Goal: Task Accomplishment & Management: Complete application form

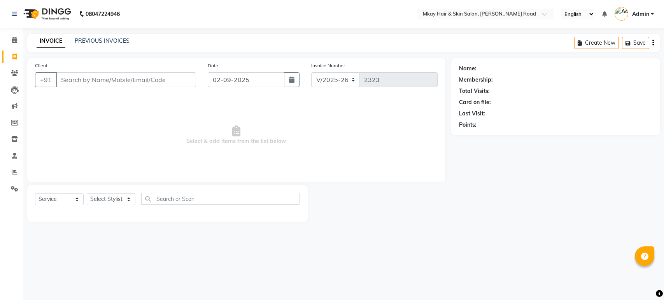
select select "5258"
select select "service"
click at [145, 85] on input "Client" at bounding box center [126, 79] width 140 height 15
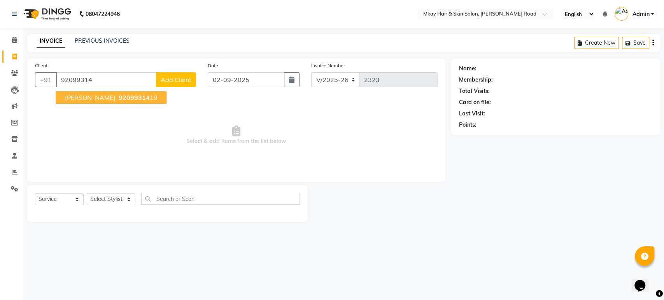
type input "92099314"
click at [177, 77] on span "Add Client" at bounding box center [176, 80] width 31 height 8
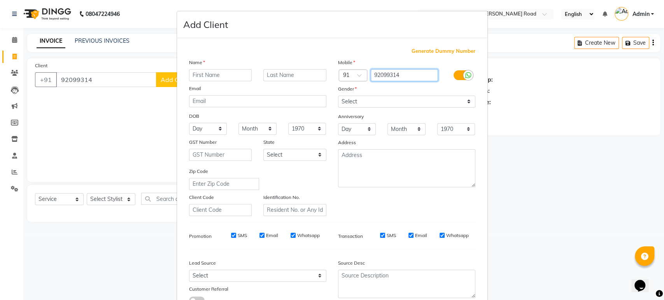
click at [411, 72] on input "92099314" at bounding box center [404, 75] width 67 height 12
type input "9"
type input "9209931439"
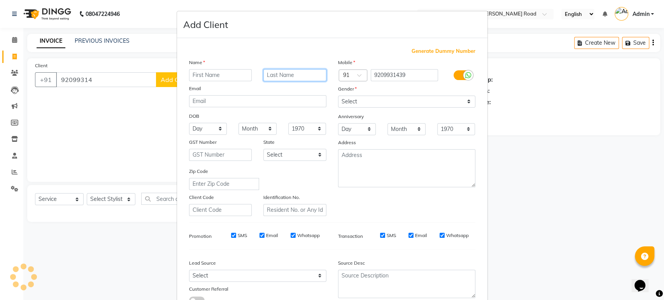
click at [280, 77] on input "text" at bounding box center [294, 75] width 63 height 12
type input "fatak"
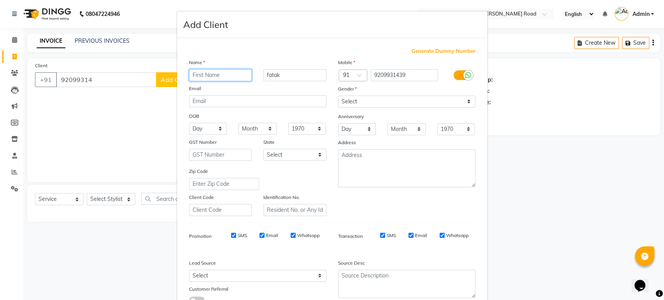
click at [213, 75] on input "text" at bounding box center [220, 75] width 63 height 12
type input "madhavi"
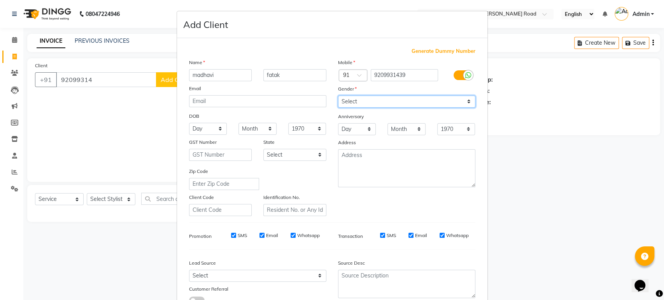
click at [367, 97] on select "Select [DEMOGRAPHIC_DATA] [DEMOGRAPHIC_DATA] Other Prefer Not To Say" at bounding box center [406, 102] width 137 height 12
select select "[DEMOGRAPHIC_DATA]"
click at [338, 96] on select "Select [DEMOGRAPHIC_DATA] [DEMOGRAPHIC_DATA] Other Prefer Not To Say" at bounding box center [406, 102] width 137 height 12
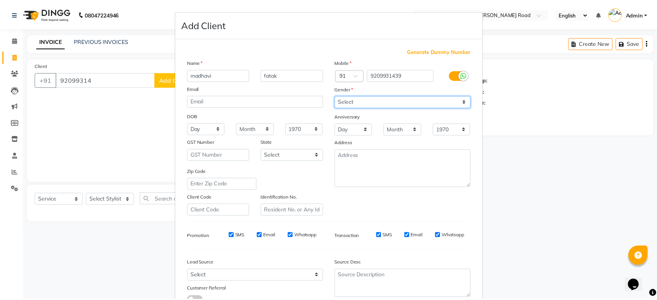
scroll to position [57, 0]
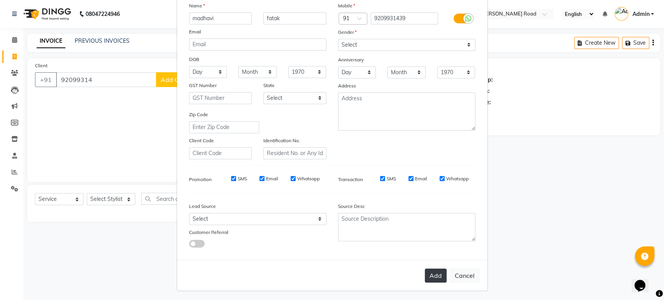
click at [431, 276] on button "Add" at bounding box center [436, 276] width 22 height 14
type input "9209931439"
select select
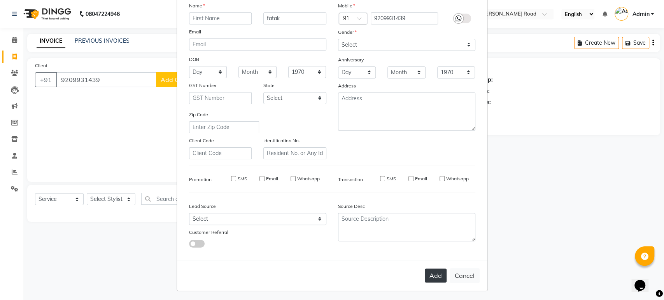
select select
checkbox input "false"
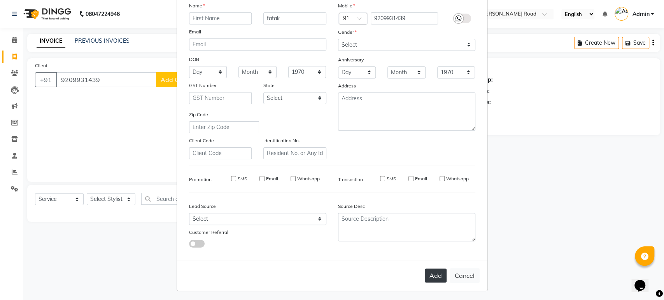
checkbox input "false"
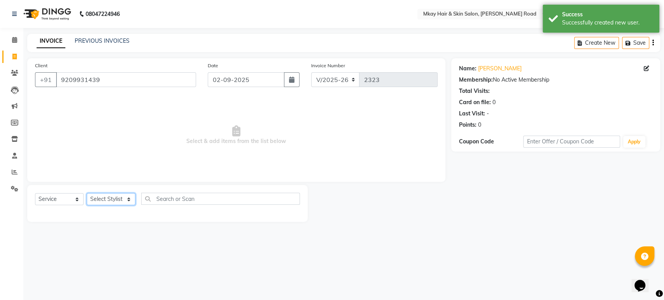
click at [100, 198] on select "Select Stylist [PERSON_NAME] Isha [PERSON_NAME] [PERSON_NAME] Shyam [PERSON_NAM…" at bounding box center [111, 199] width 49 height 12
select select "38226"
click at [87, 193] on select "Select Stylist [PERSON_NAME] Isha [PERSON_NAME] [PERSON_NAME] Shyam [PERSON_NAM…" at bounding box center [111, 199] width 49 height 12
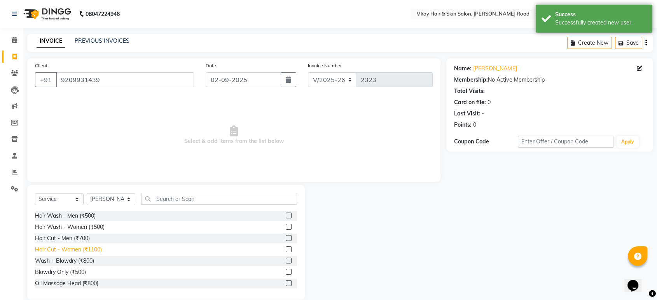
click at [63, 249] on div "Hair Cut - Women (₹1100)" at bounding box center [68, 250] width 67 height 8
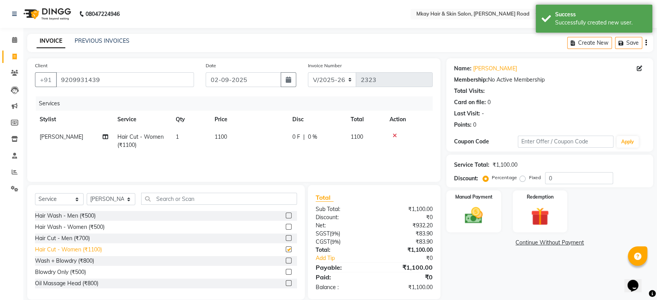
checkbox input "false"
click at [110, 193] on select "Select Stylist [PERSON_NAME] Isha [PERSON_NAME] [PERSON_NAME] Shyam [PERSON_NAM…" at bounding box center [111, 199] width 49 height 12
click at [87, 193] on select "Select Stylist [PERSON_NAME] Isha [PERSON_NAME] [PERSON_NAME] Shyam [PERSON_NAM…" at bounding box center [111, 199] width 49 height 12
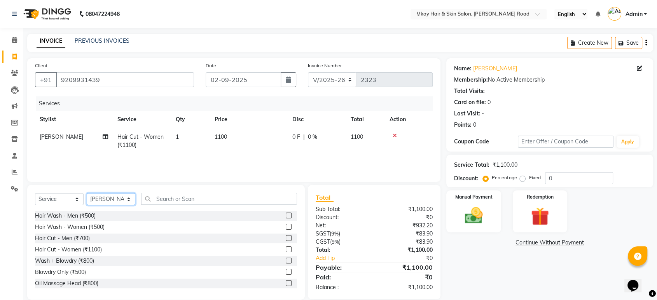
click at [119, 196] on select "Select Stylist [PERSON_NAME] Isha [PERSON_NAME] [PERSON_NAME] Shyam [PERSON_NAM…" at bounding box center [111, 199] width 49 height 12
select select "86430"
click at [87, 193] on select "Select Stylist [PERSON_NAME] Isha [PERSON_NAME] [PERSON_NAME] Shyam [PERSON_NAM…" at bounding box center [111, 199] width 49 height 12
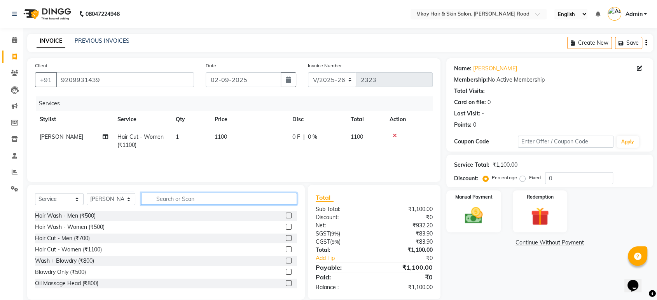
click at [172, 198] on input "text" at bounding box center [219, 199] width 156 height 12
type input "thr"
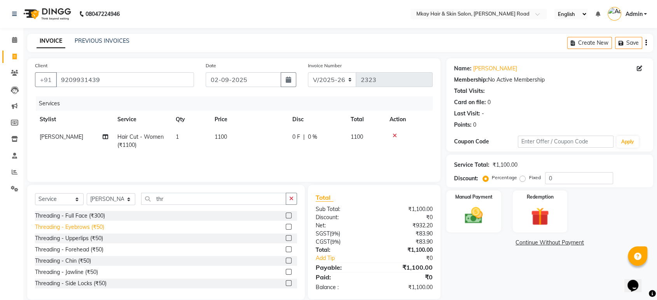
click at [65, 225] on div "Threading - Eyebrows (₹50)" at bounding box center [69, 227] width 69 height 8
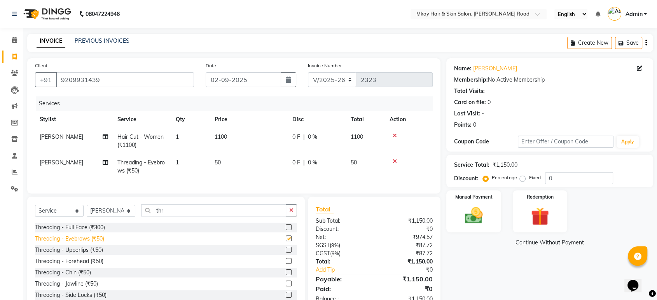
checkbox input "false"
click at [467, 215] on img at bounding box center [474, 216] width 30 height 22
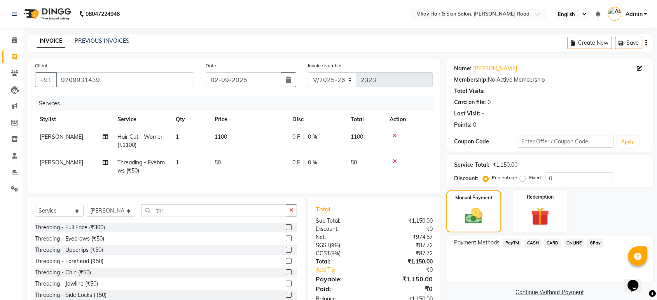
click at [594, 242] on span "GPay" at bounding box center [595, 243] width 16 height 9
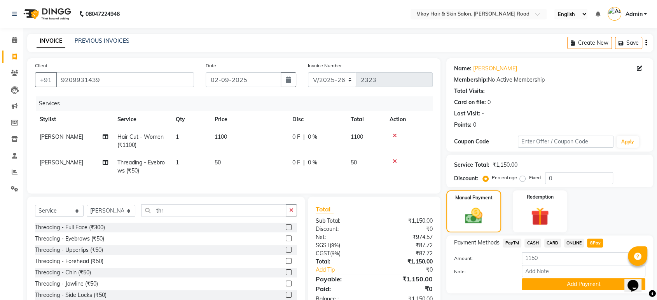
scroll to position [29, 0]
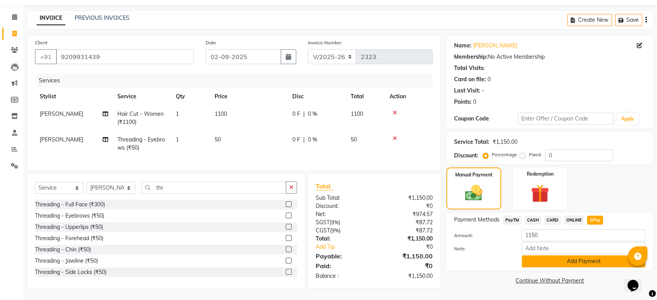
click at [593, 256] on button "Add Payment" at bounding box center [584, 262] width 124 height 12
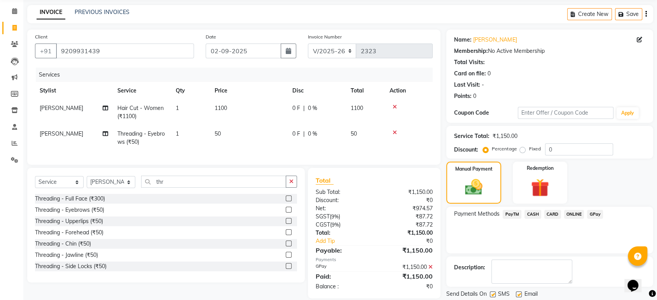
scroll to position [53, 0]
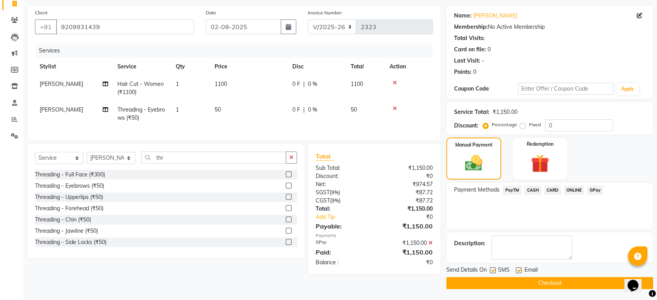
click at [520, 271] on label at bounding box center [519, 271] width 6 height 6
click at [520, 271] on input "checkbox" at bounding box center [518, 270] width 5 height 5
checkbox input "false"
click at [492, 272] on label at bounding box center [493, 271] width 6 height 6
click at [492, 272] on input "checkbox" at bounding box center [492, 270] width 5 height 5
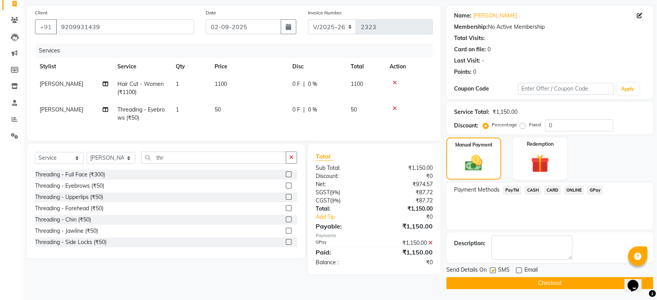
checkbox input "false"
click at [498, 282] on button "Checkout" at bounding box center [550, 283] width 207 height 12
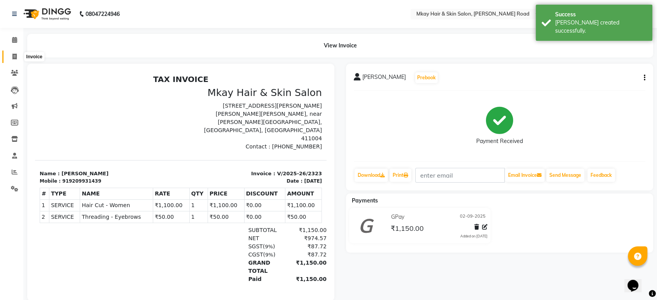
click at [12, 55] on icon at bounding box center [14, 57] width 4 height 6
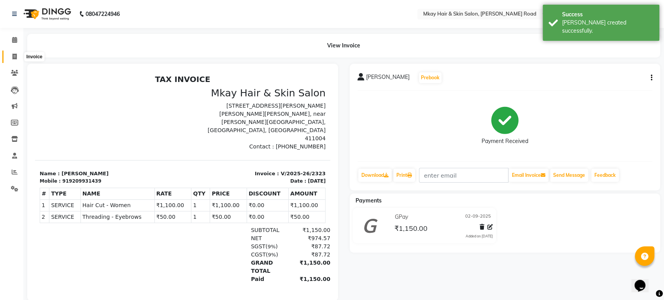
select select "5258"
select select "service"
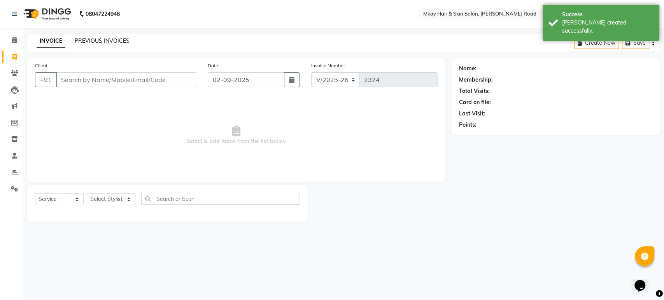
click at [98, 40] on link "PREVIOUS INVOICES" at bounding box center [102, 40] width 55 height 7
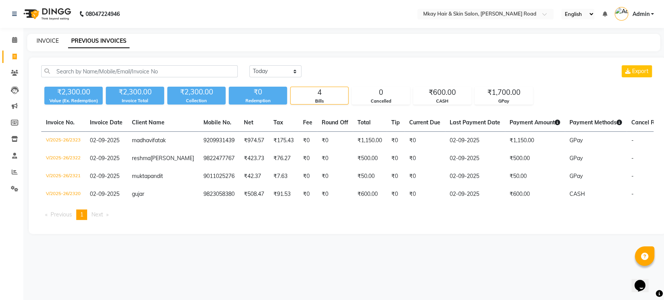
click at [39, 37] on link "INVOICE" at bounding box center [48, 40] width 22 height 7
select select "5258"
select select "service"
